Goal: Transaction & Acquisition: Purchase product/service

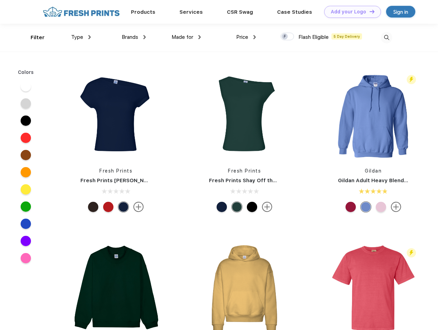
click at [350, 12] on link "Add your Logo Design Tool" at bounding box center [352, 12] width 57 height 12
click at [0, 0] on div "Design Tool" at bounding box center [0, 0] width 0 height 0
click at [369, 11] on link "Add your Logo Design Tool" at bounding box center [352, 12] width 57 height 12
click at [33, 37] on div "Filter" at bounding box center [38, 38] width 14 height 8
click at [81, 37] on span "Type" at bounding box center [77, 37] width 12 height 6
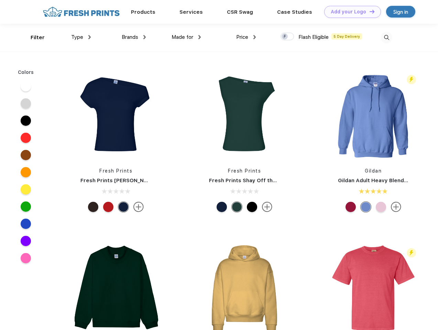
click at [134, 37] on span "Brands" at bounding box center [130, 37] width 17 height 6
click at [186, 37] on span "Made for" at bounding box center [183, 37] width 22 height 6
click at [246, 37] on span "Price" at bounding box center [242, 37] width 12 height 6
click at [288, 37] on div at bounding box center [287, 37] width 13 height 8
click at [285, 37] on input "checkbox" at bounding box center [283, 34] width 4 height 4
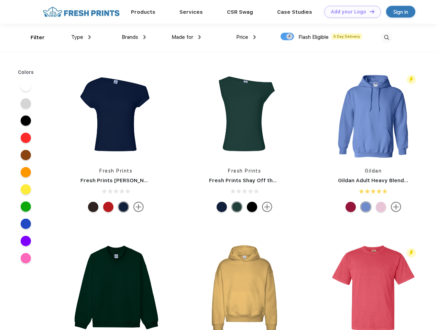
click at [387, 37] on img at bounding box center [386, 37] width 11 height 11
